Goal: Information Seeking & Learning: Learn about a topic

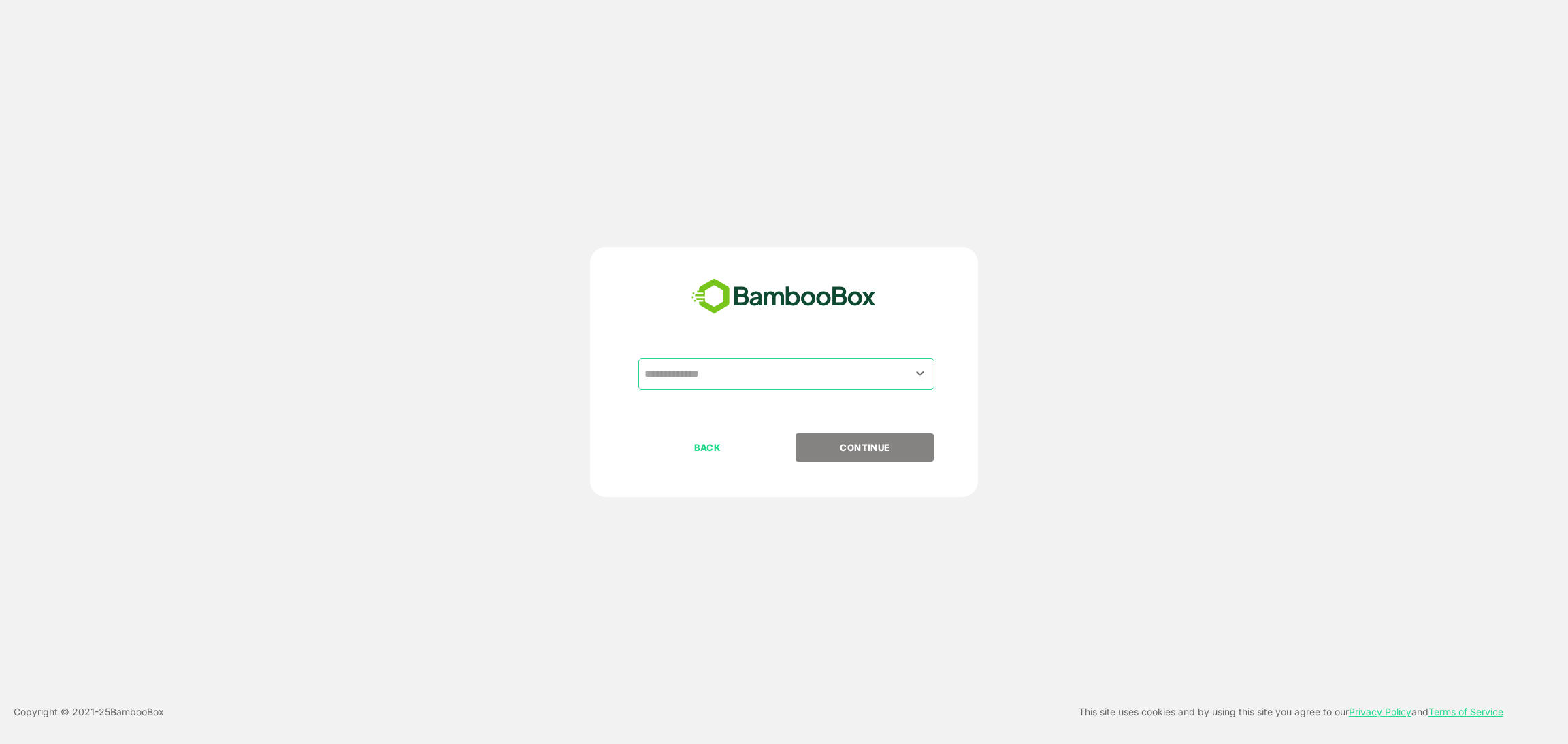
click at [754, 353] on div "​ BACK CONTINUE" at bounding box center [784, 372] width 388 height 251
click at [750, 365] on input "text" at bounding box center [786, 373] width 291 height 26
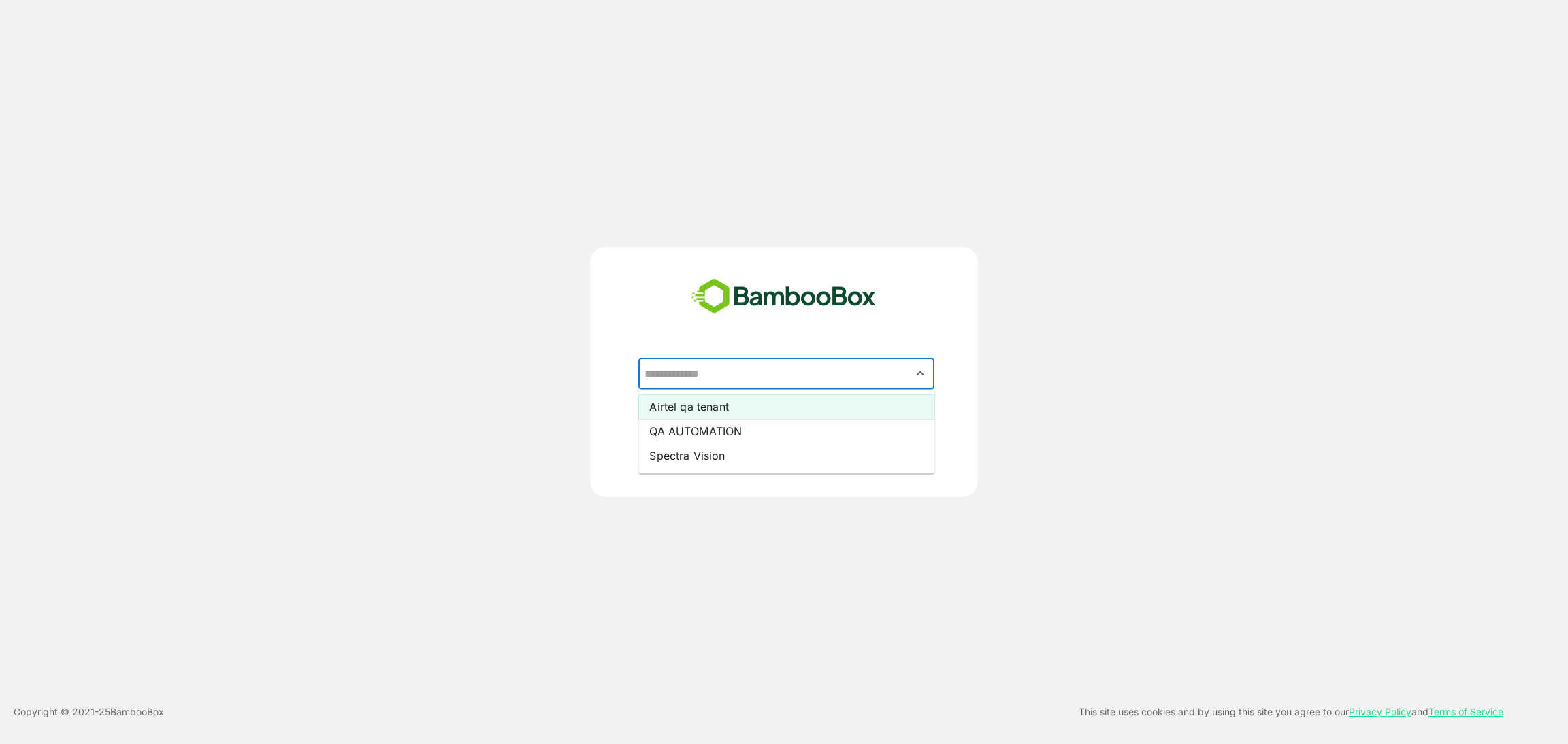
click at [715, 404] on li "Airtel qa tenant" at bounding box center [786, 407] width 296 height 25
type input "**********"
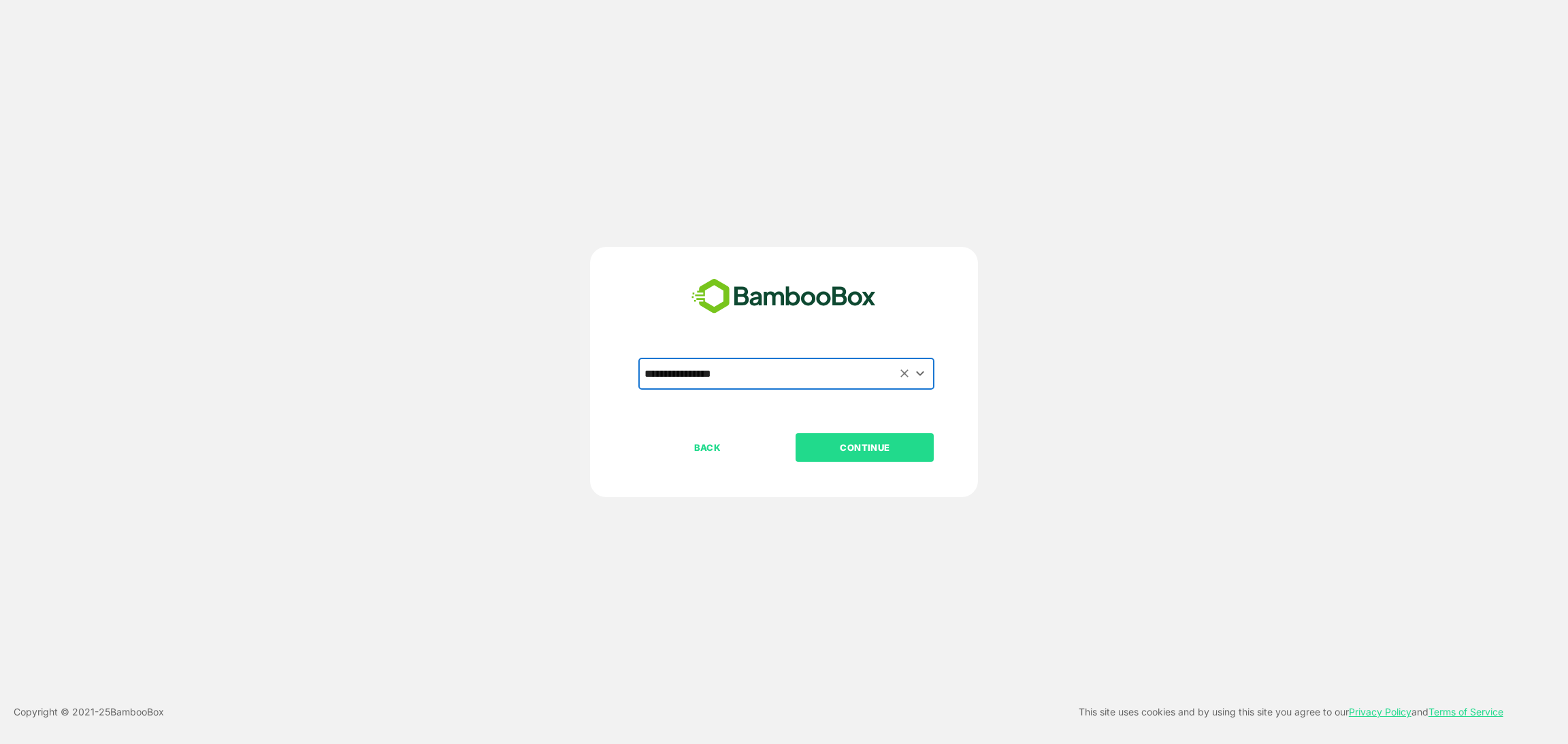
click at [851, 438] on button "CONTINUE" at bounding box center [865, 447] width 138 height 29
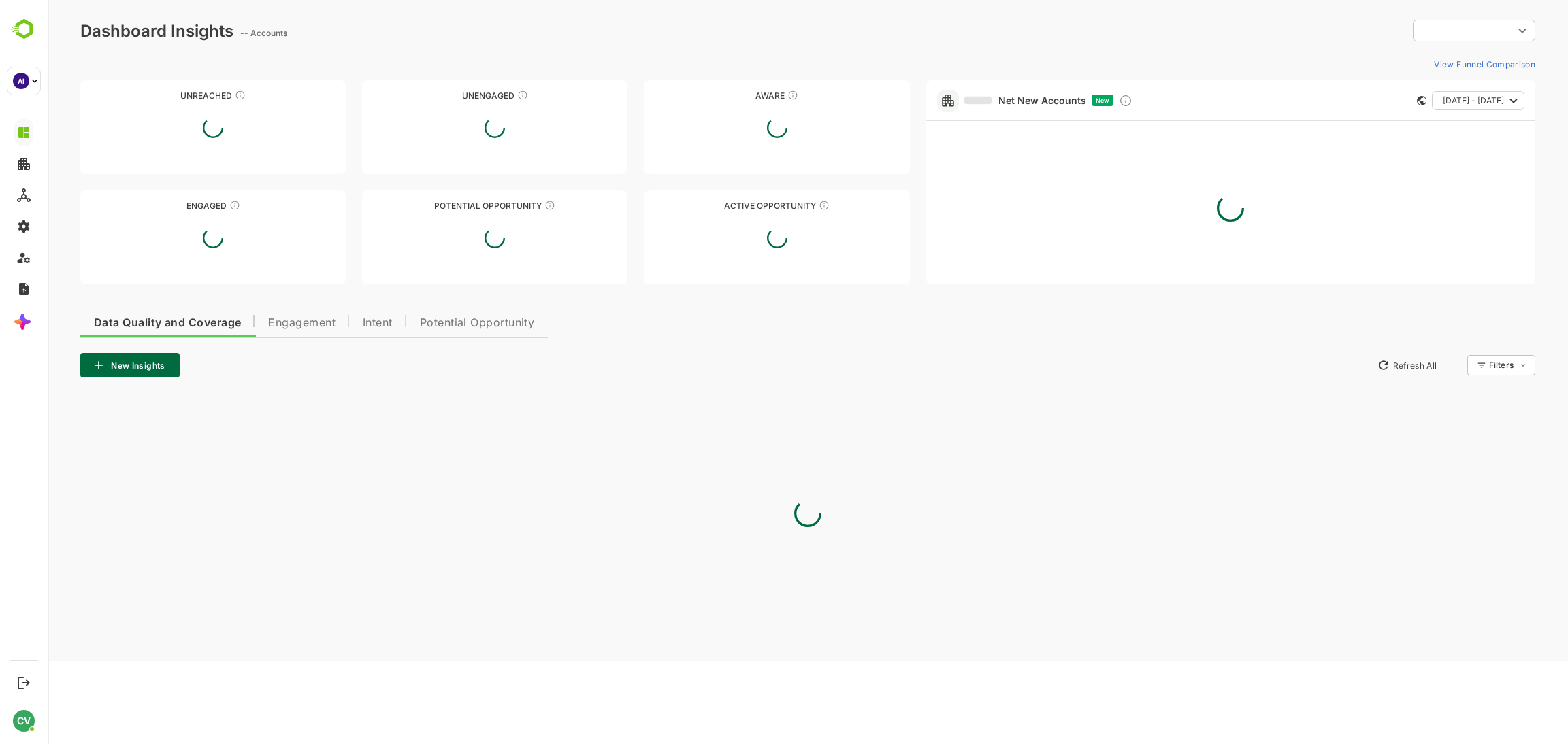
type input "**********"
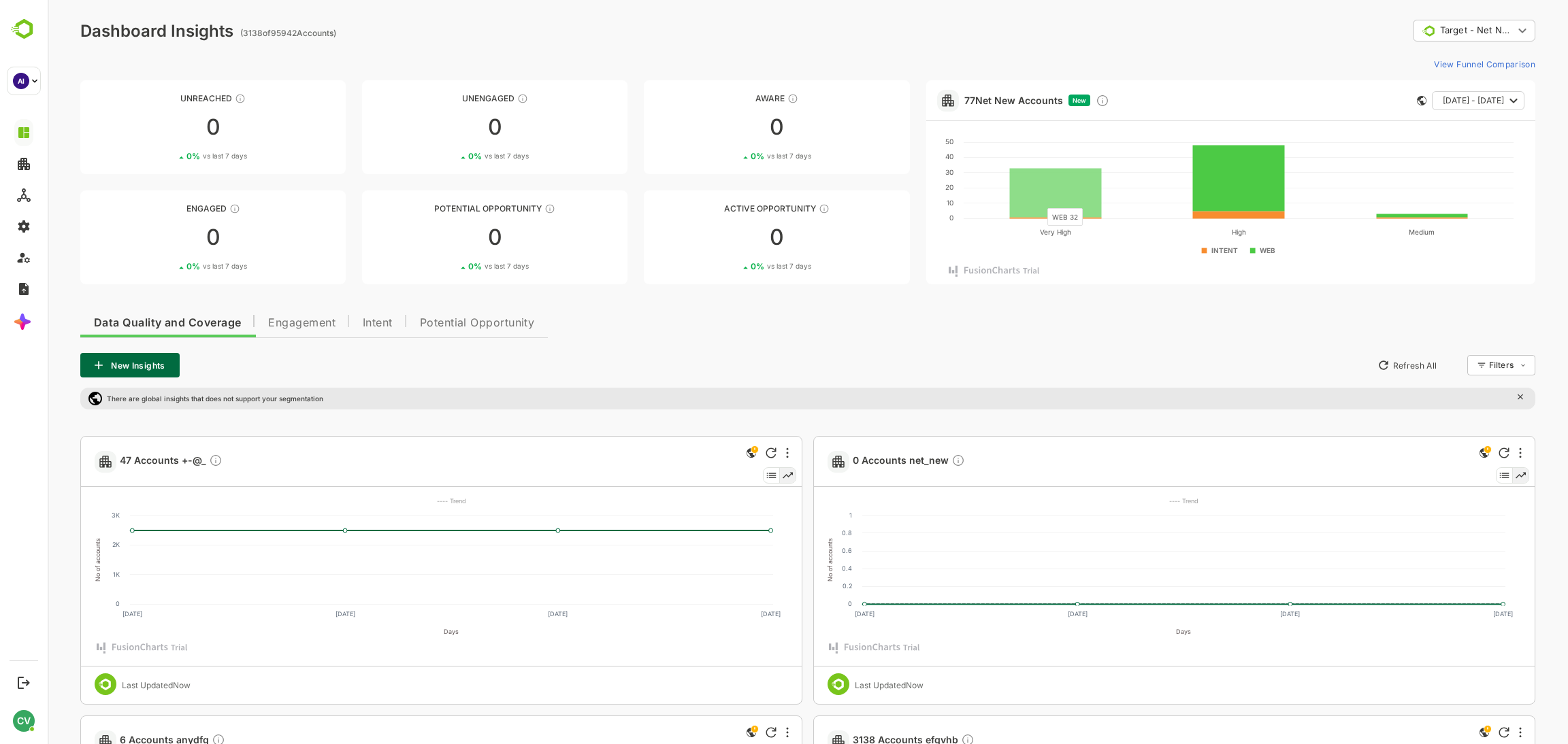
click at [1041, 201] on rect at bounding box center [1056, 192] width 92 height 49
click at [1080, 181] on rect at bounding box center [1056, 192] width 92 height 49
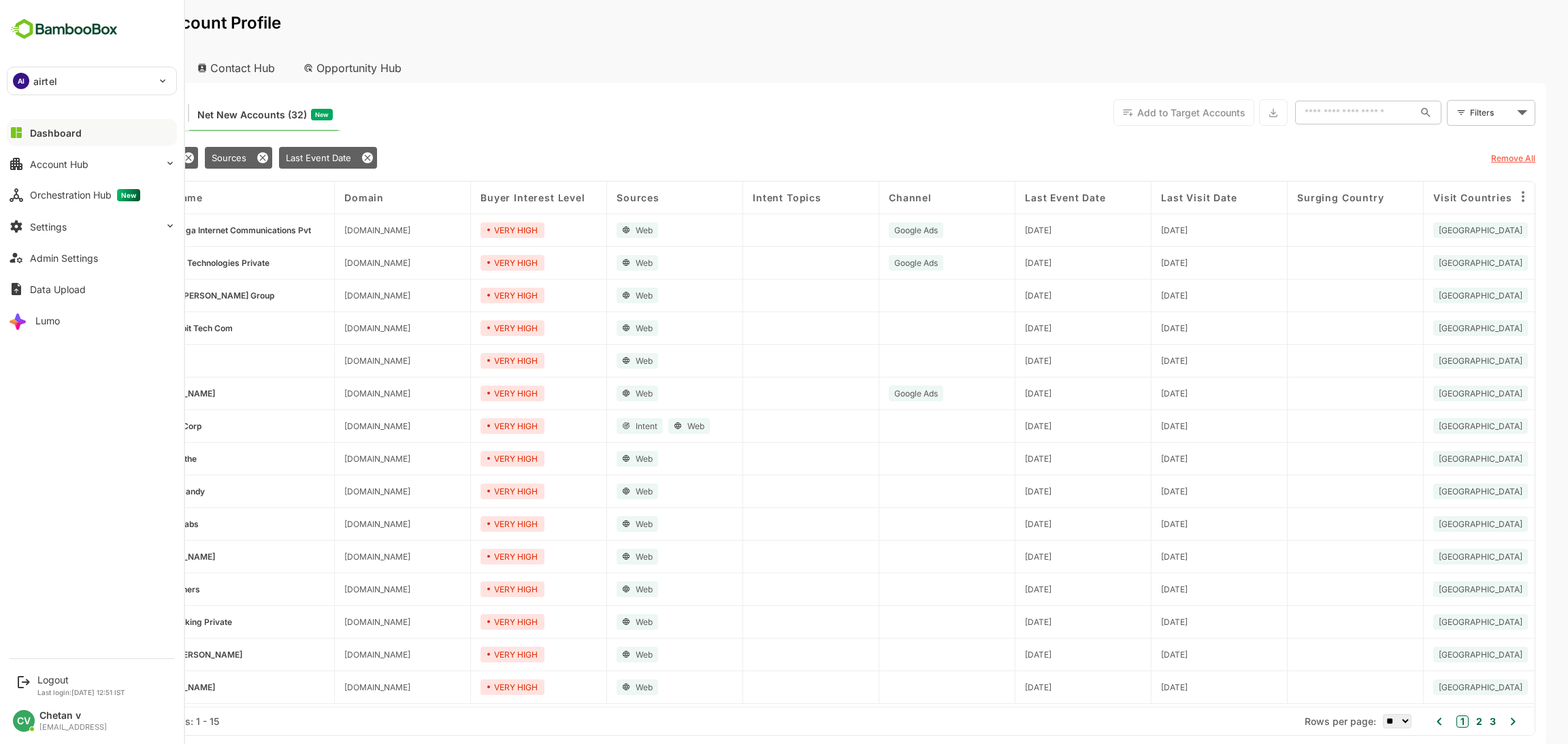
click at [79, 92] on div "AI airtel" at bounding box center [84, 81] width 153 height 27
click at [73, 172] on li "AI airtel_icp" at bounding box center [93, 183] width 170 height 30
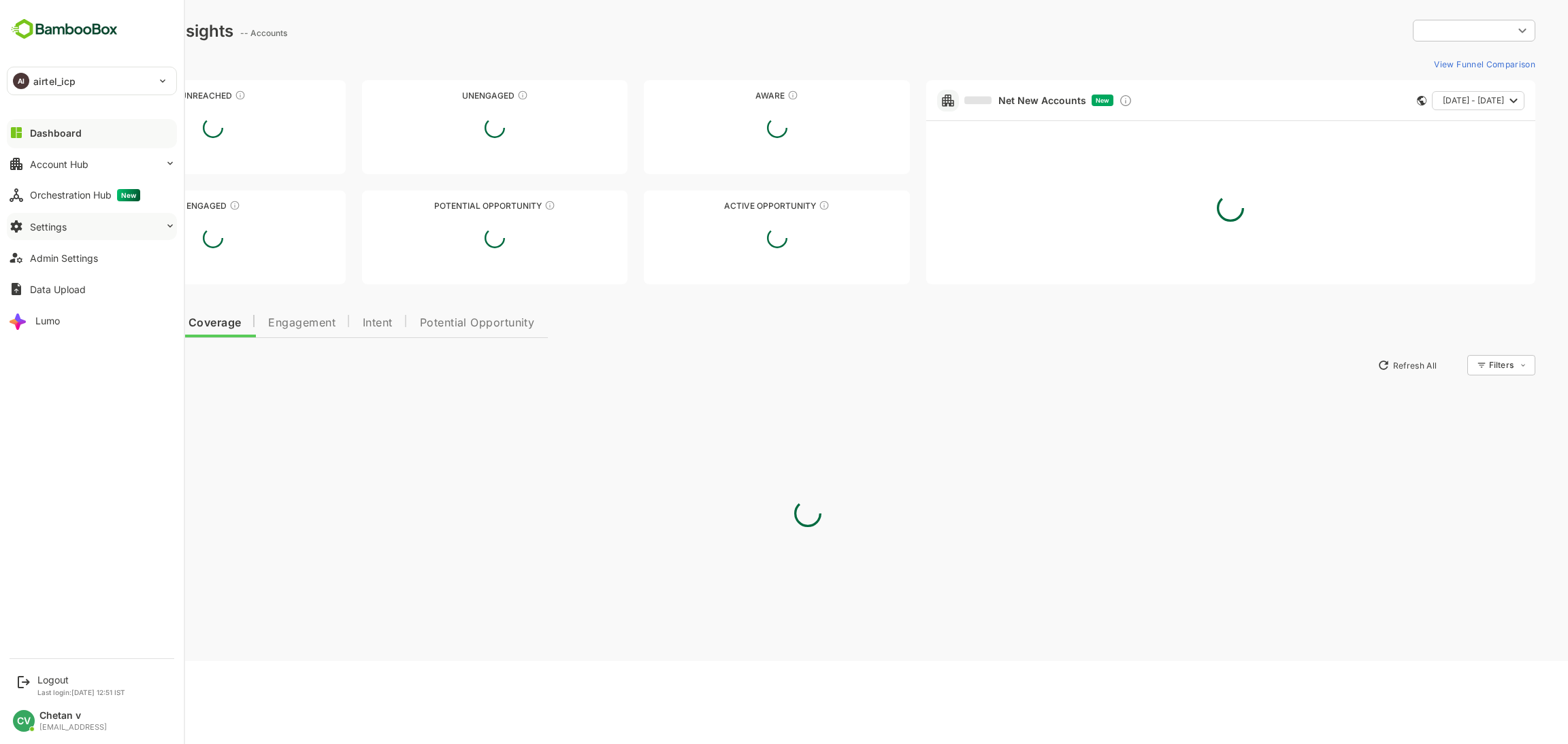
type input "**********"
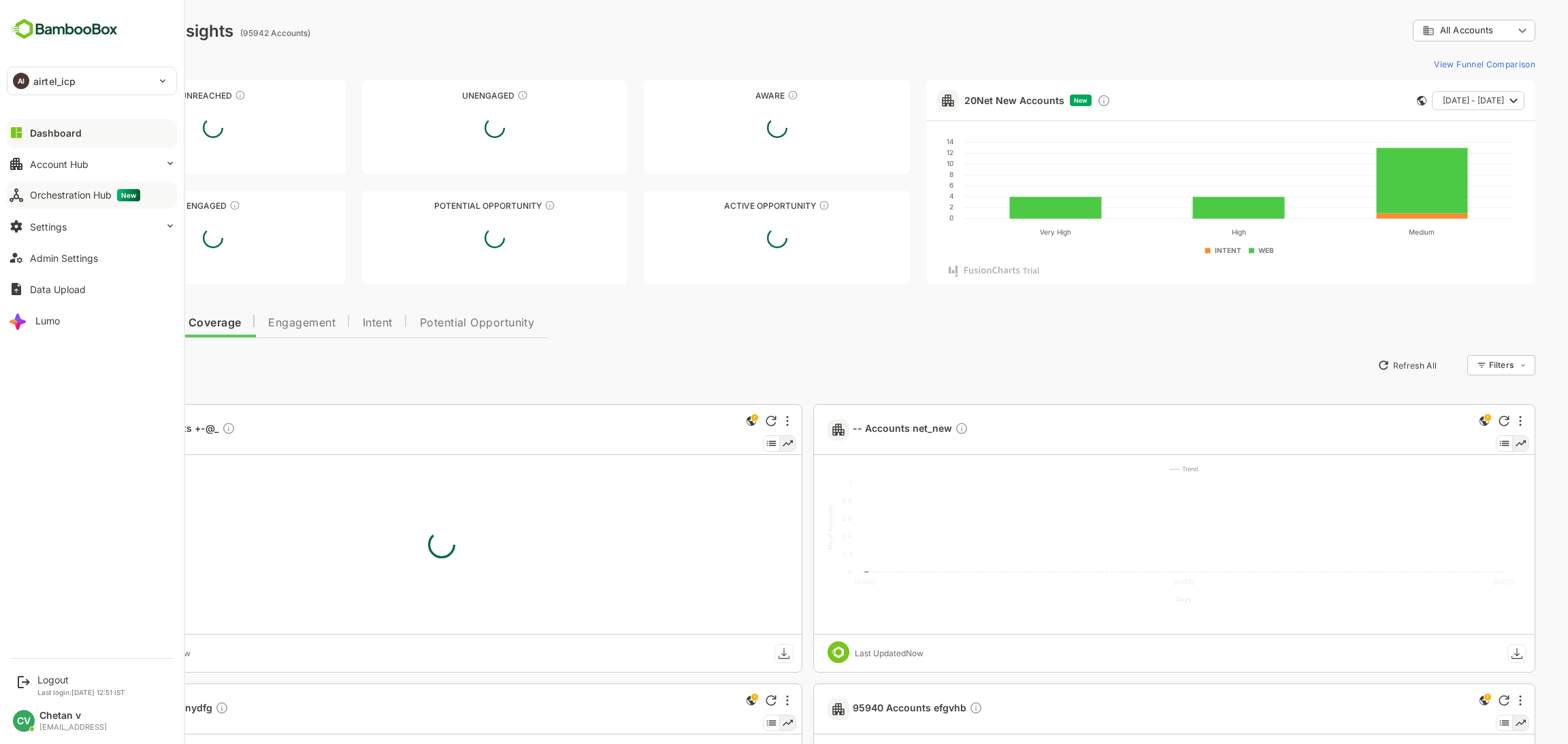
click at [95, 195] on div "Orchestration Hub New" at bounding box center [84, 195] width 110 height 12
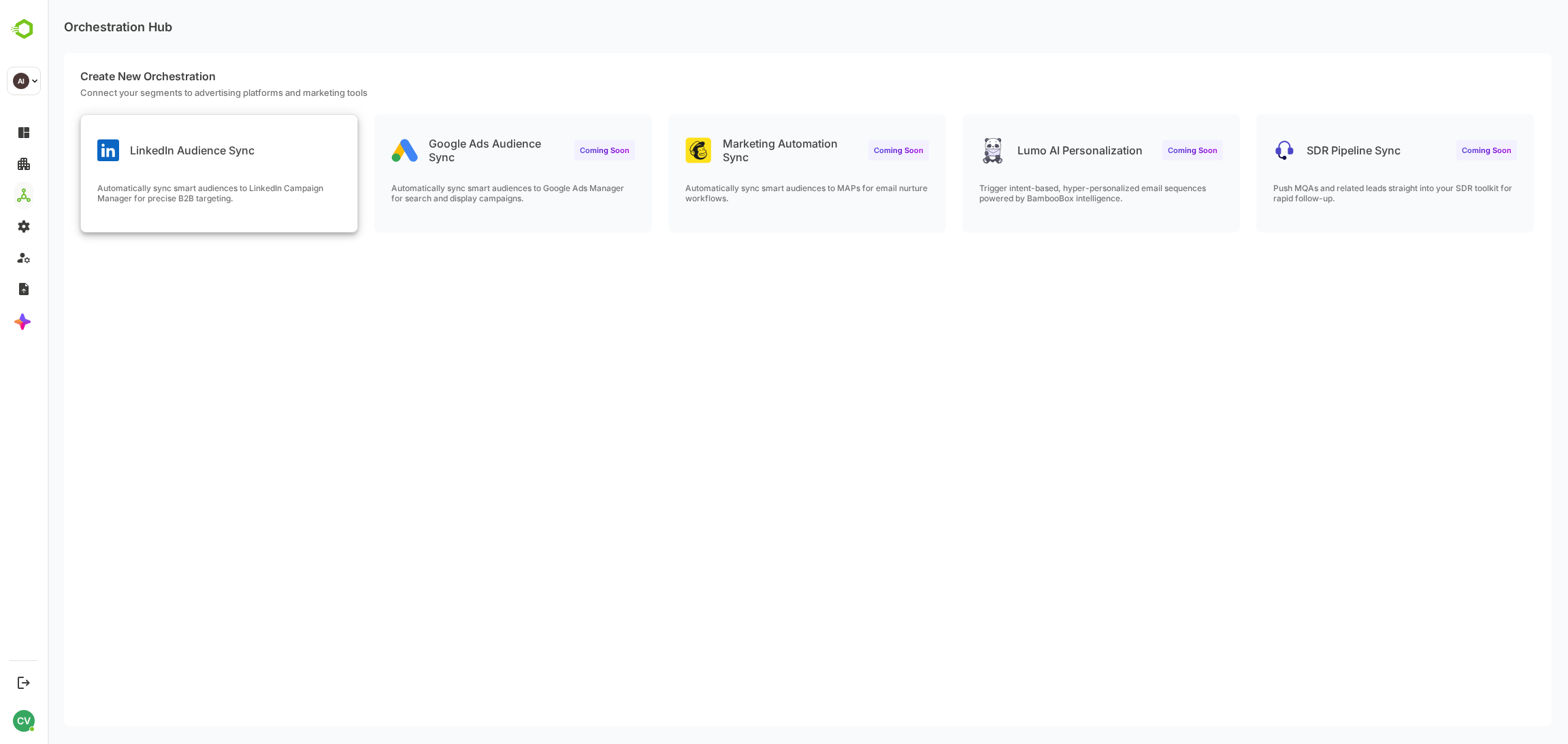
click at [287, 192] on p "Automatically sync smart audiences to LinkedIn Campaign Manager for precise B2B…" at bounding box center [219, 193] width 244 height 20
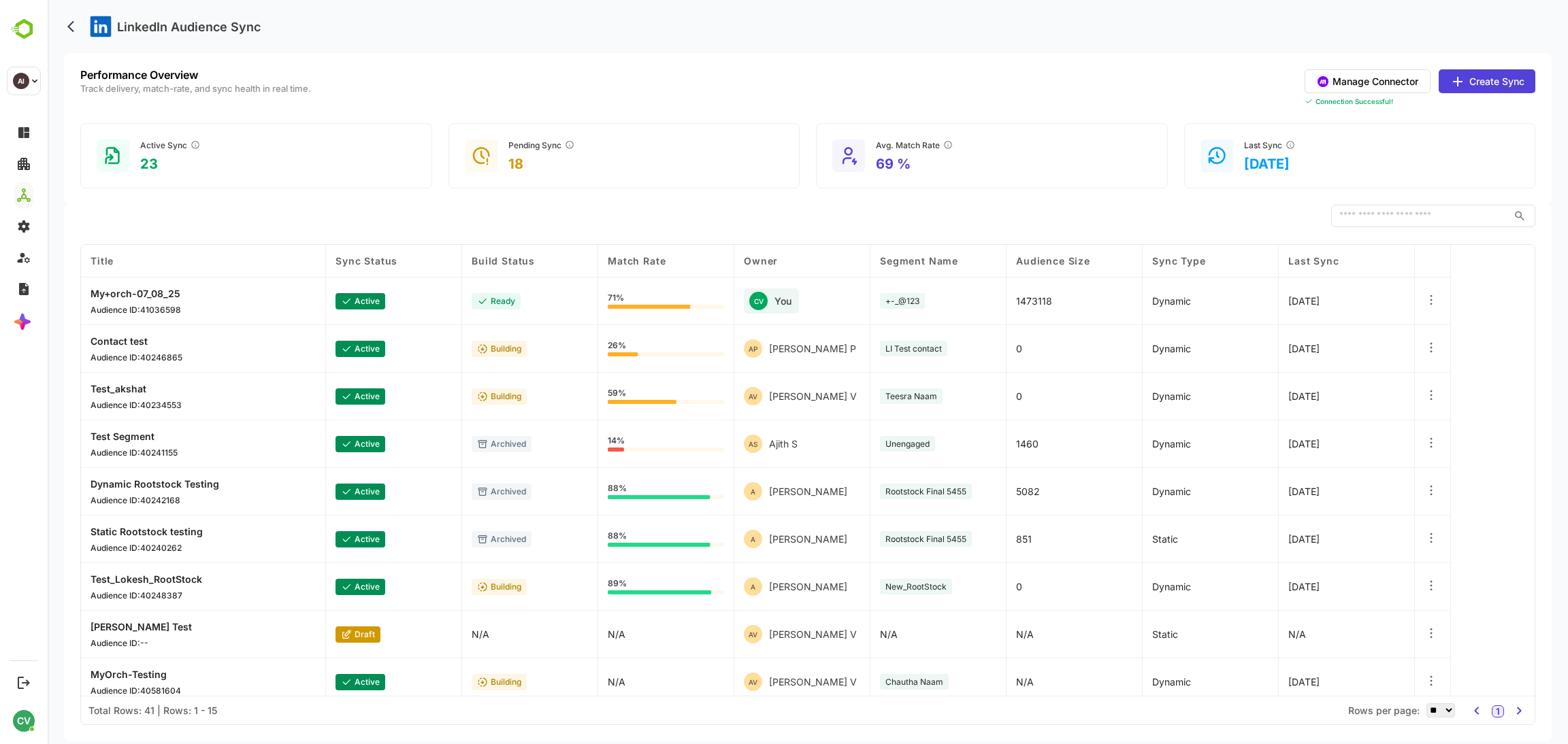
click at [64, 28] on button "back" at bounding box center [74, 26] width 20 height 20
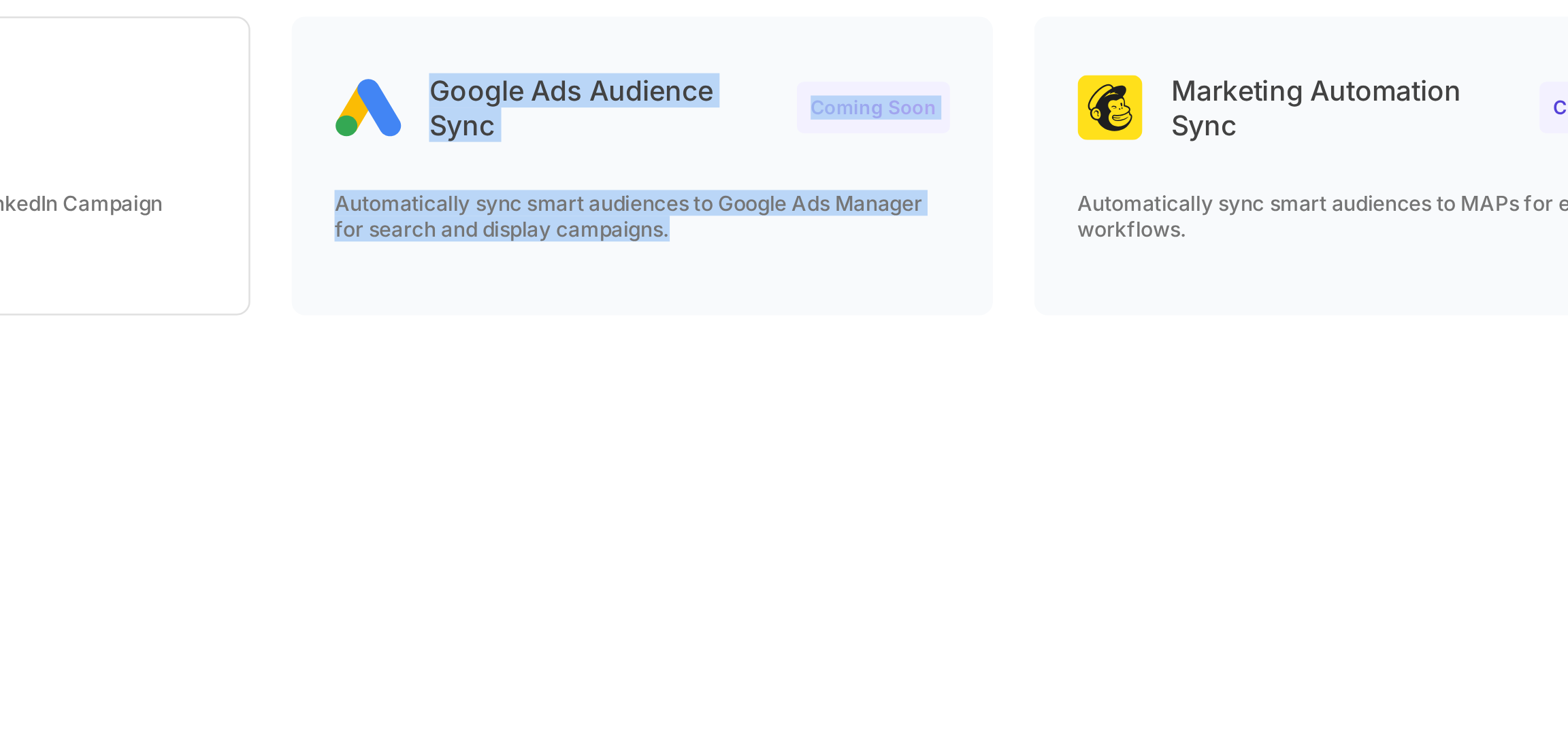
drag, startPoint x: -51, startPoint y: -73, endPoint x: -164, endPoint y: -151, distance: 137.3
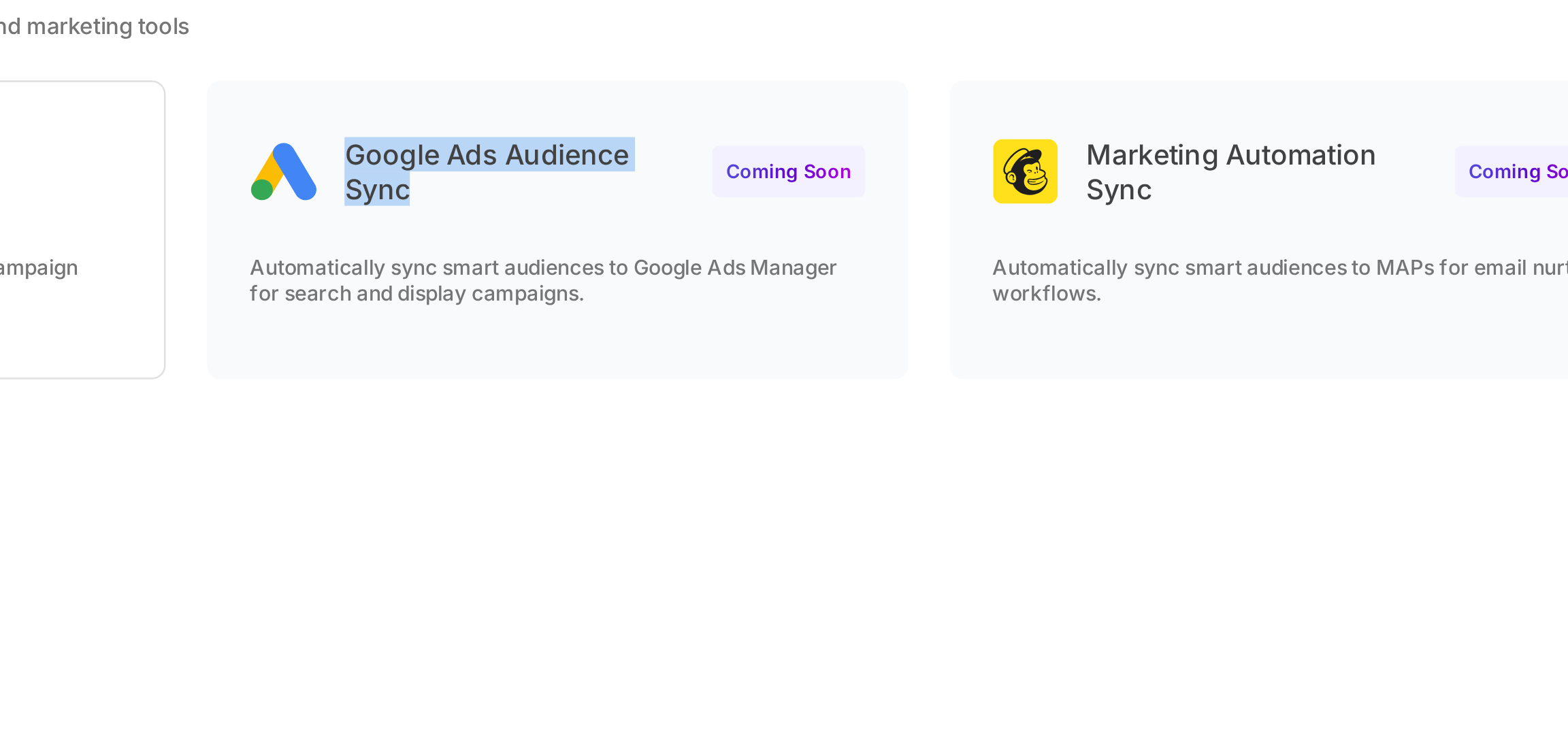
drag, startPoint x: -210, startPoint y: -47, endPoint x: -234, endPoint y: -68, distance: 31.9
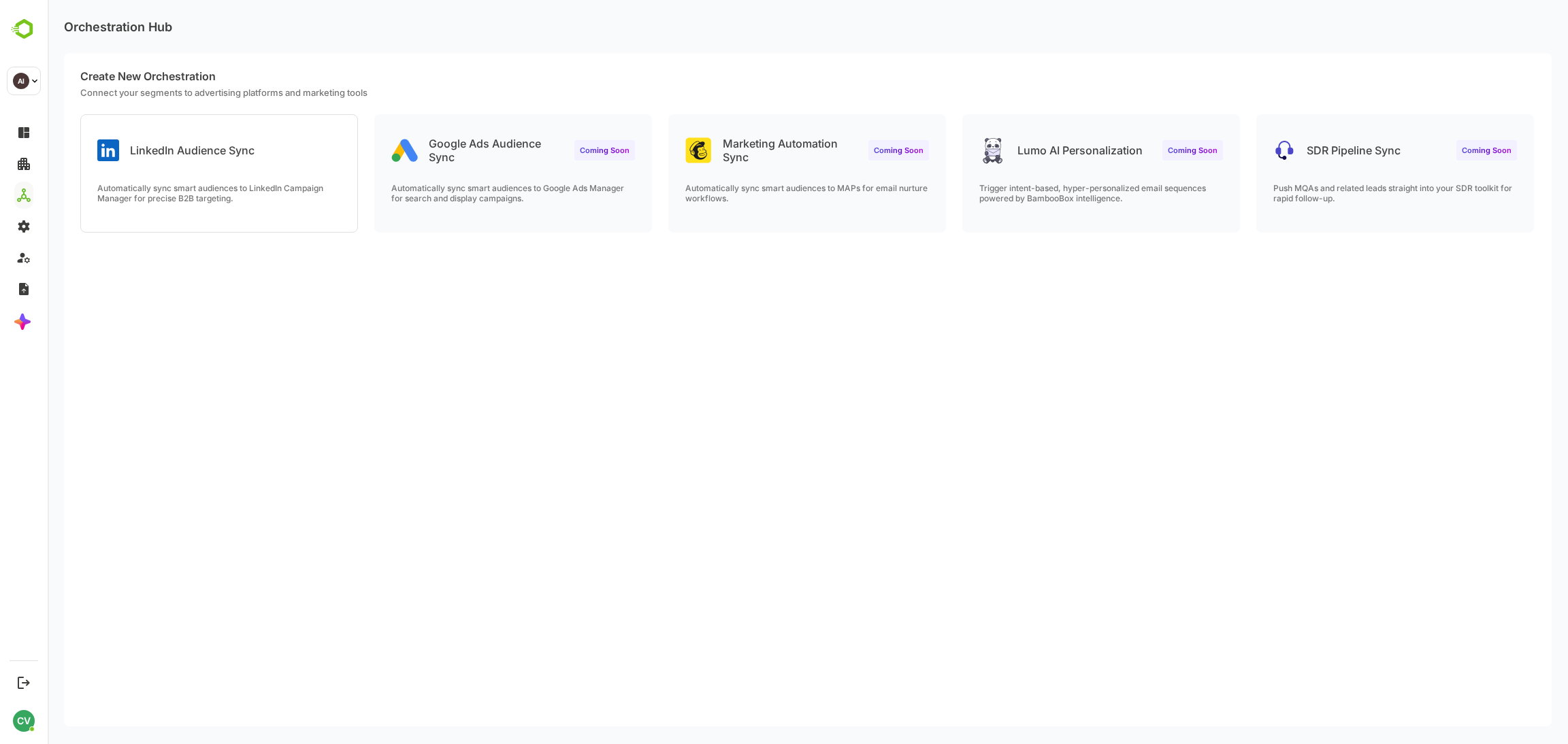
click at [453, 161] on p "Google Ads Audience Sync" at bounding box center [496, 150] width 134 height 27
click at [453, 146] on p "Google Ads Audience Sync" at bounding box center [496, 150] width 134 height 27
click at [275, 165] on div "LinkedIn Audience Sync Automatically sync smart audiences to LinkedIn Campaign …" at bounding box center [219, 174] width 277 height 117
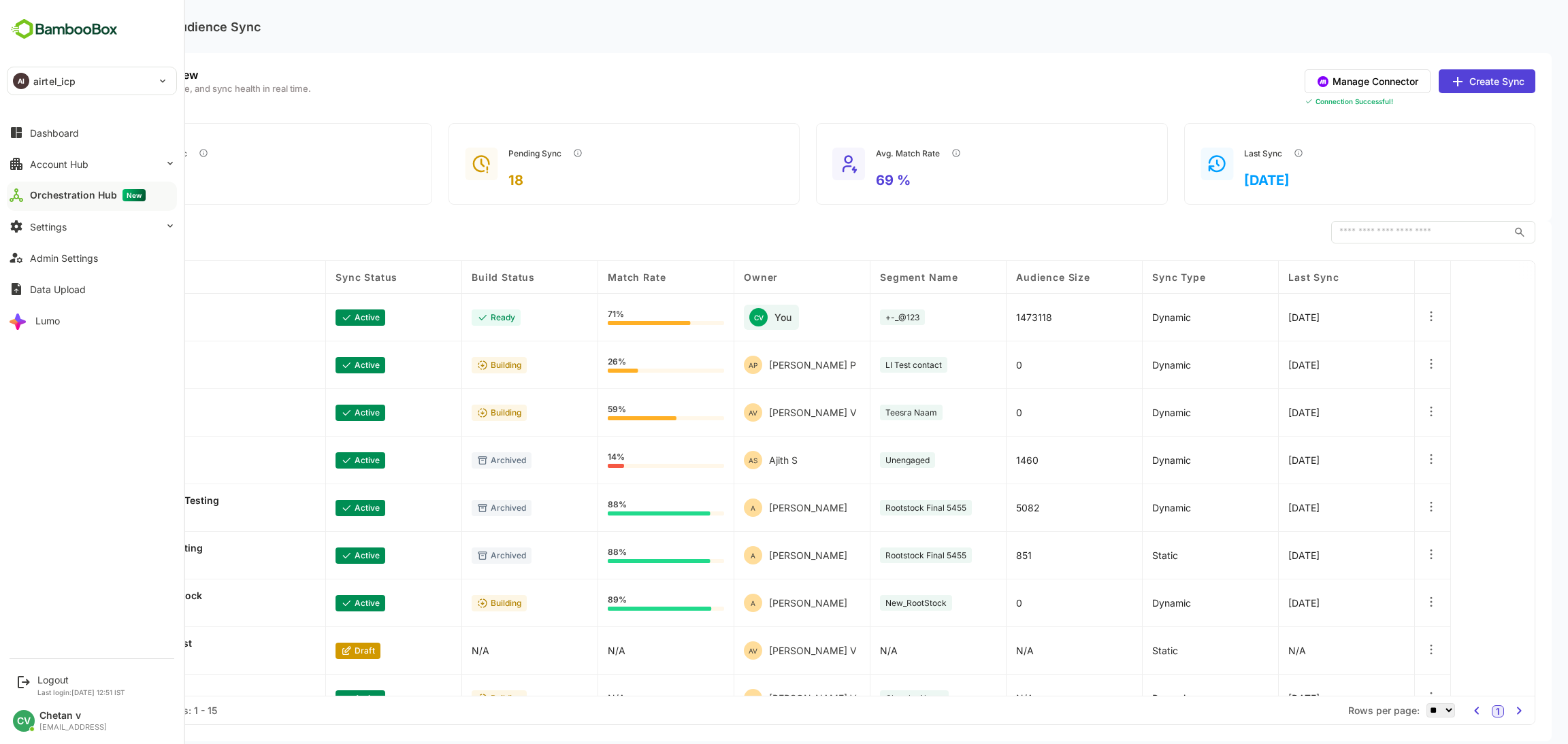
click at [48, 71] on div "AI airtel_icp" at bounding box center [84, 81] width 153 height 27
click at [86, 123] on li "AI airtel" at bounding box center [93, 118] width 170 height 30
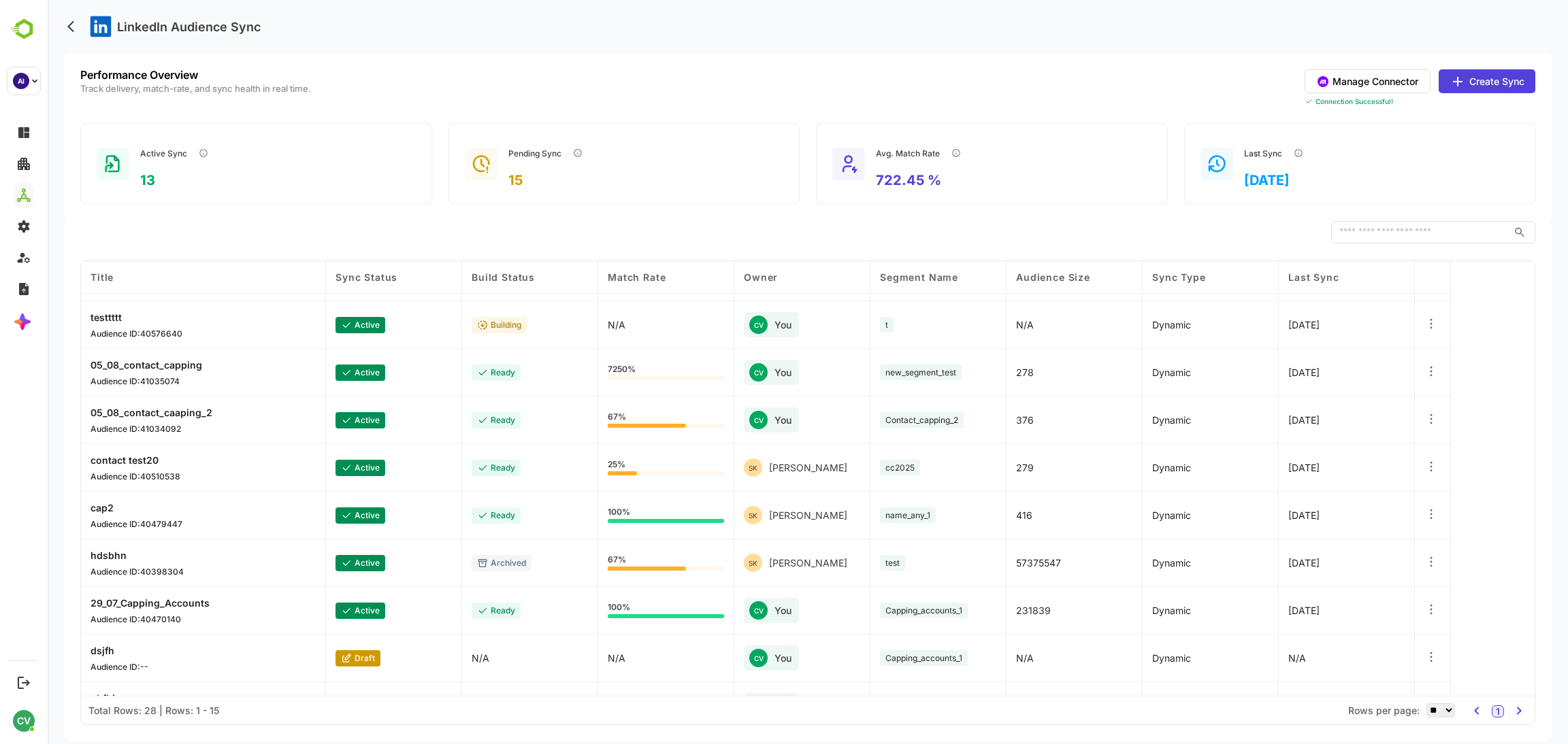
scroll to position [90, 0]
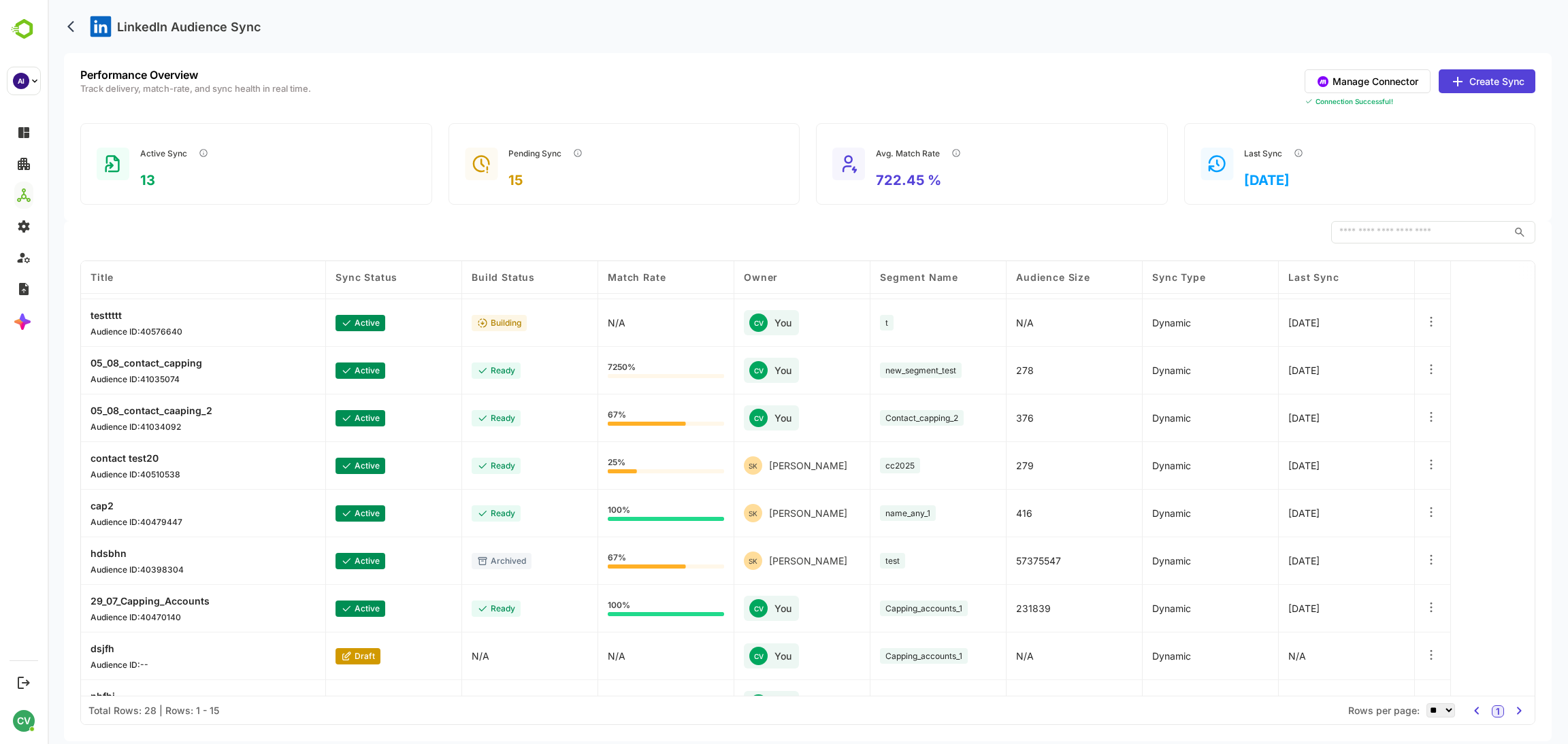
click at [115, 555] on p "hdsbhn" at bounding box center [136, 554] width 93 height 12
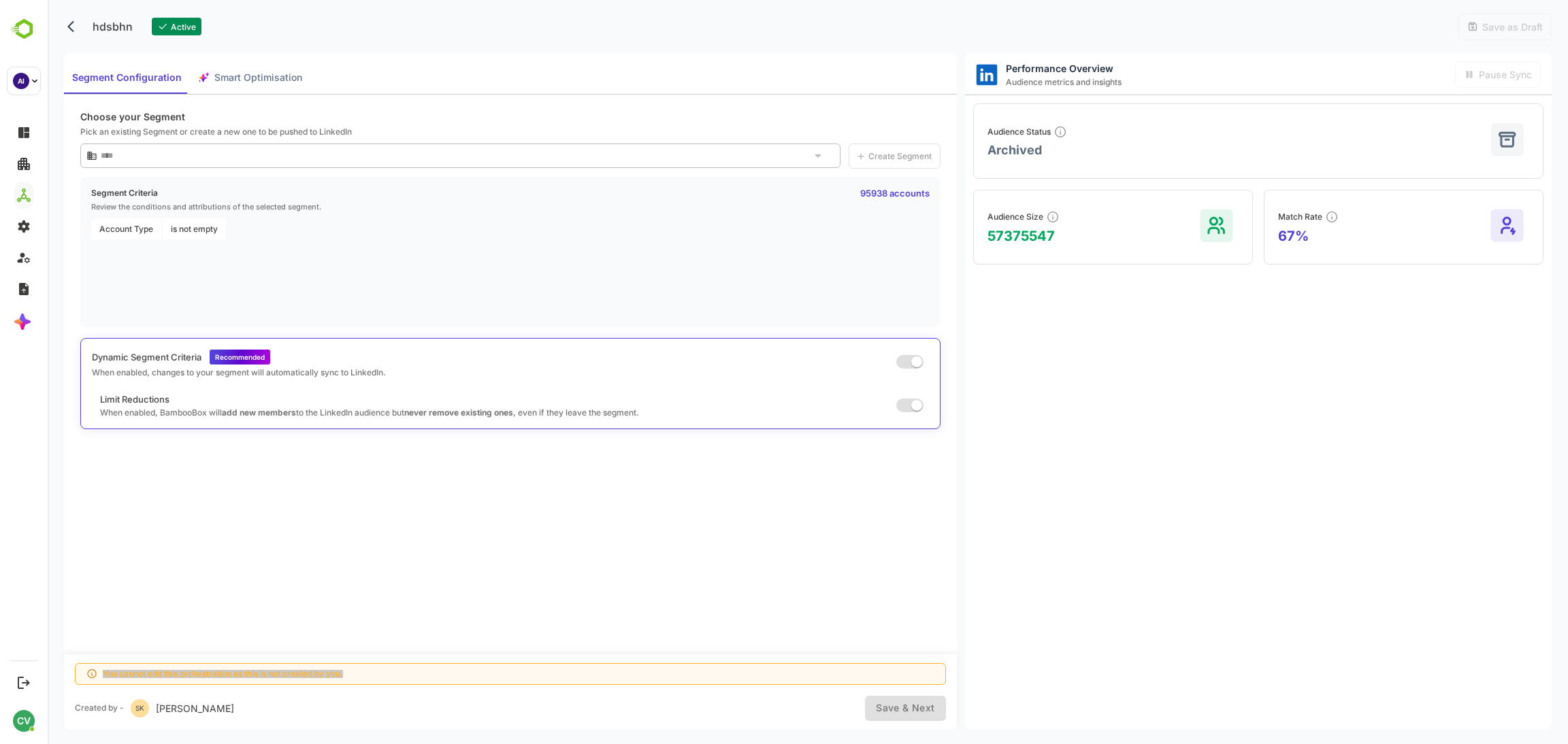
type input "****"
click at [261, 79] on span "Smart Optimisation" at bounding box center [257, 78] width 87 height 17
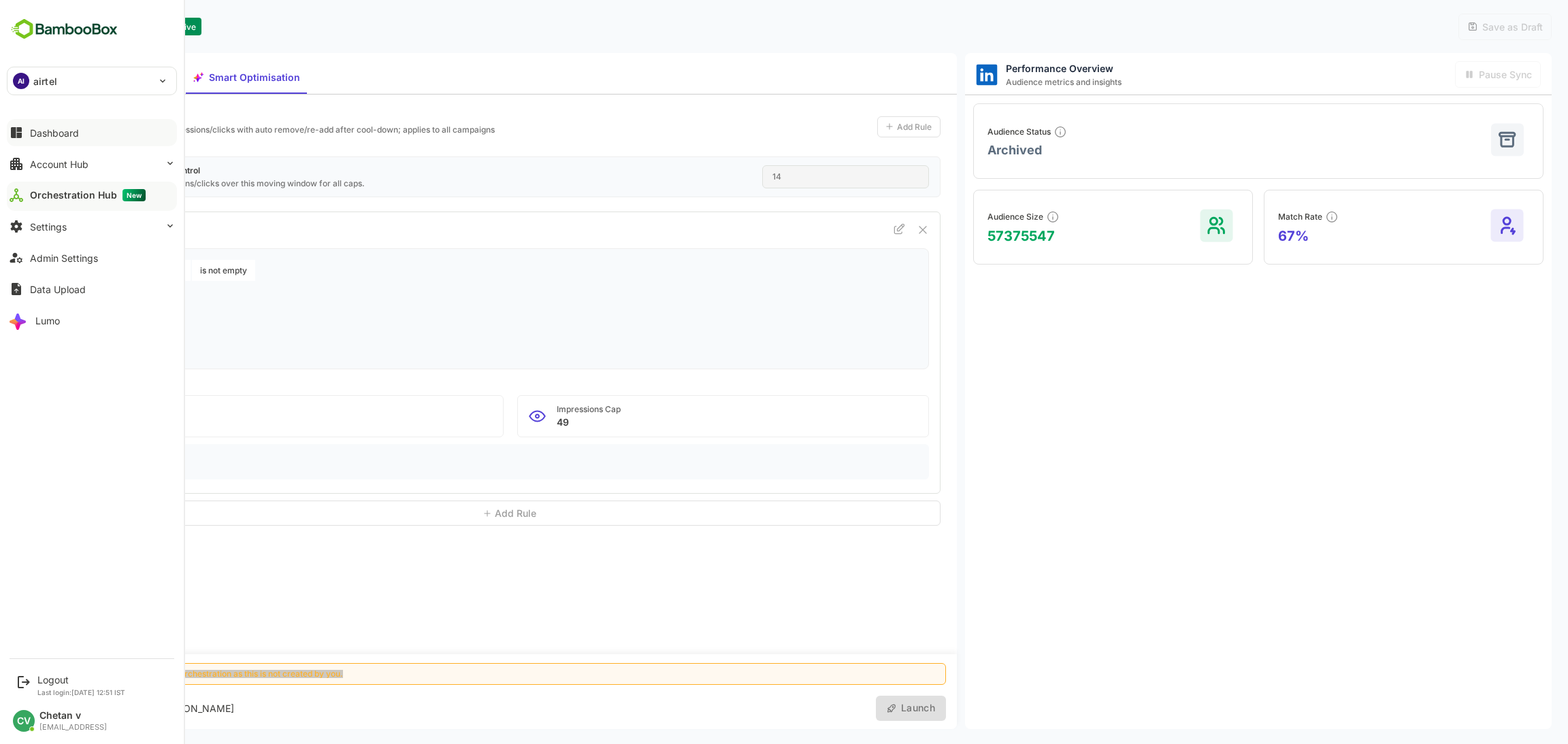
click at [86, 124] on button "Dashboard" at bounding box center [91, 132] width 170 height 27
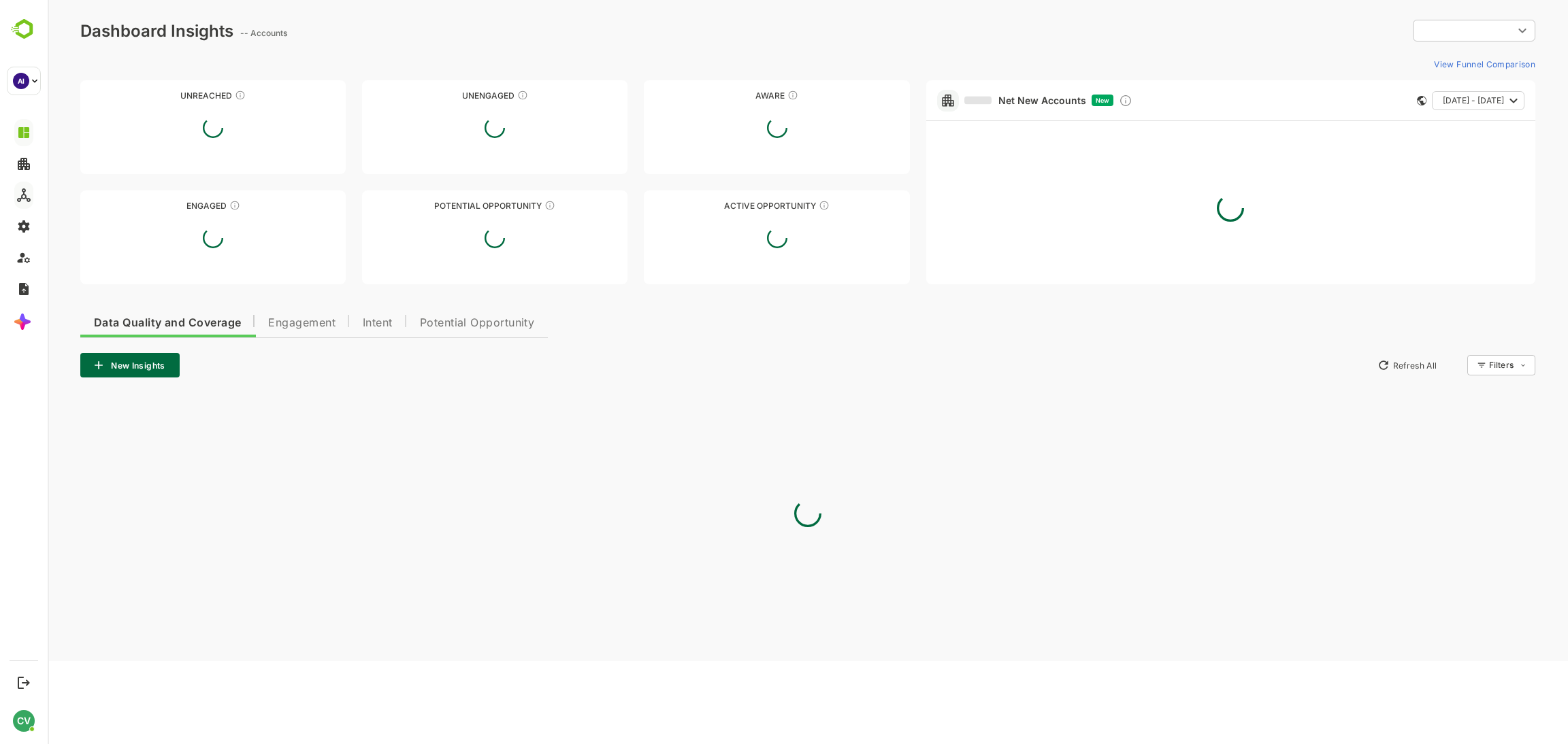
type input "**********"
